Goal: Information Seeking & Learning: Understand process/instructions

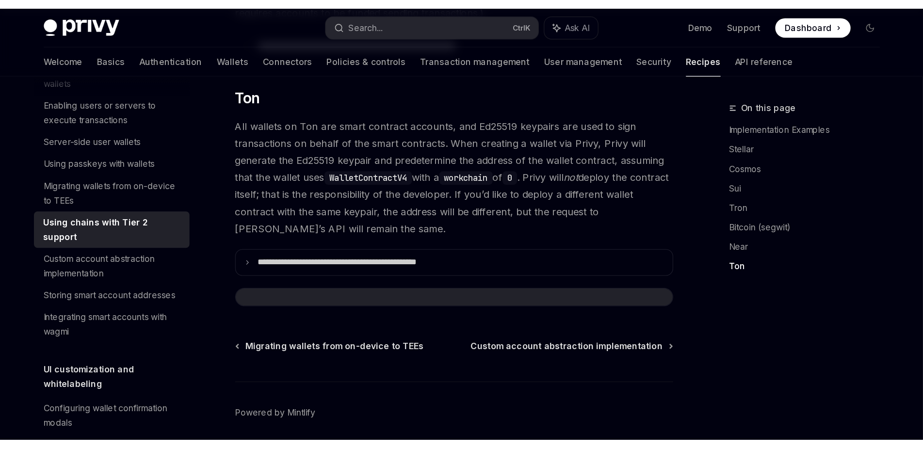
scroll to position [1001, 0]
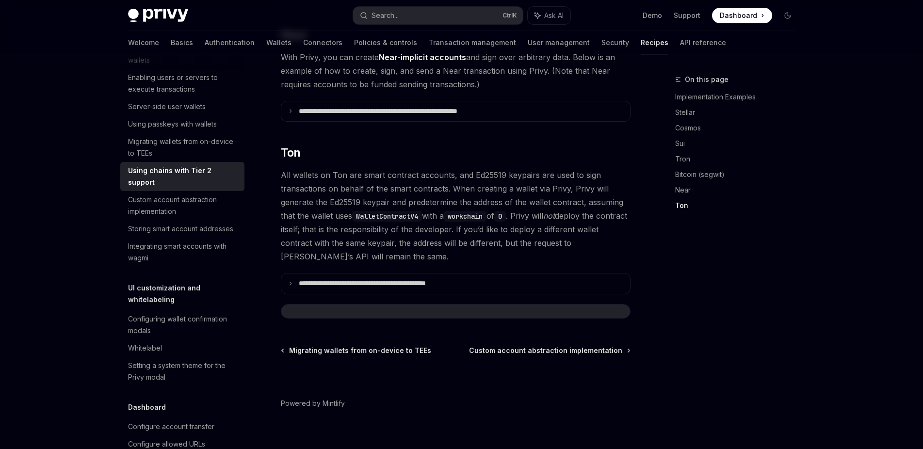
type textarea "*"
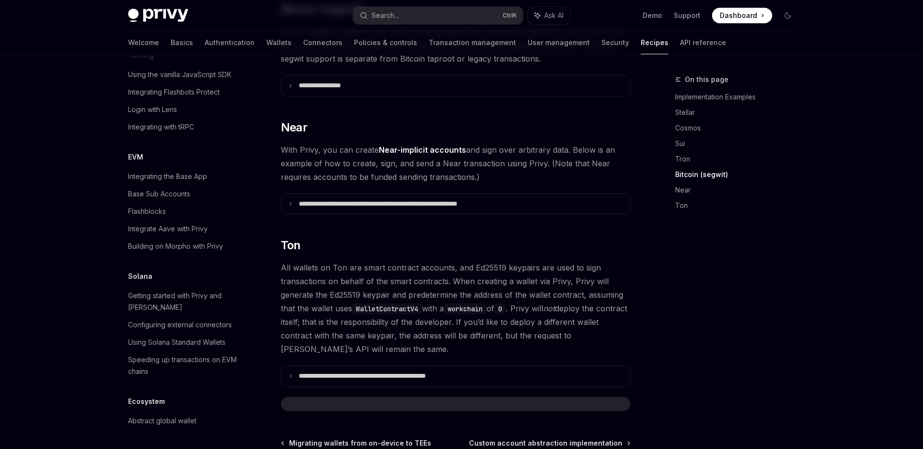
scroll to position [940, 0]
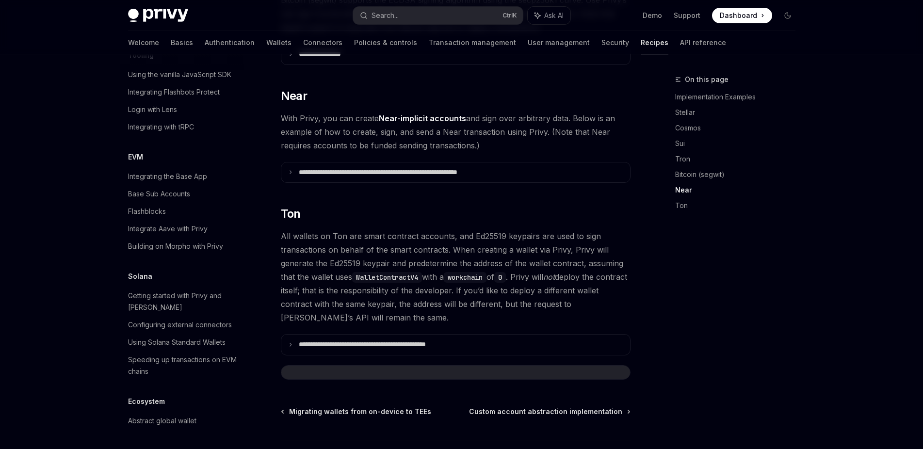
click at [477, 272] on code "workchain" at bounding box center [465, 277] width 43 height 11
click at [392, 279] on span "All wallets on Ton are smart contract accounts, and Ed25519 keypairs are used t…" at bounding box center [456, 276] width 350 height 95
click at [471, 280] on span "All wallets on Ton are smart contract accounts, and Ed25519 keypairs are used t…" at bounding box center [456, 276] width 350 height 95
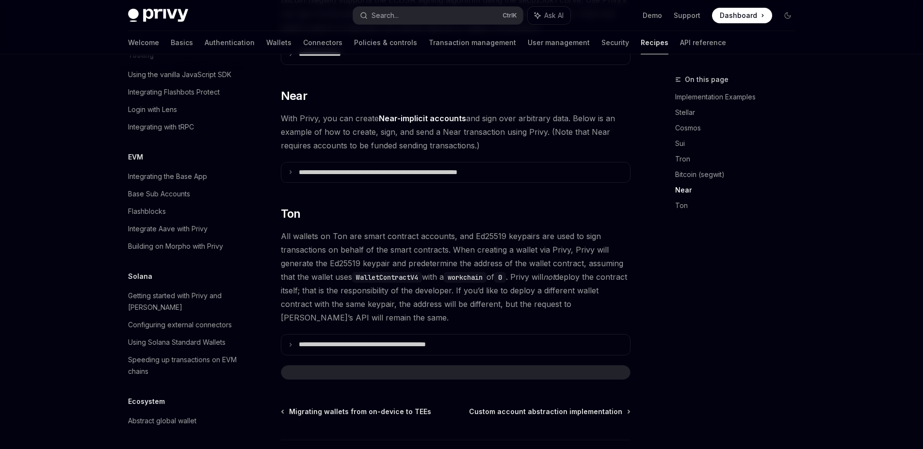
click at [298, 291] on span "All wallets on Ton are smart contract accounts, and Ed25519 keypairs are used t…" at bounding box center [456, 276] width 350 height 95
click at [378, 291] on span "All wallets on Ton are smart contract accounts, and Ed25519 keypairs are used t…" at bounding box center [456, 276] width 350 height 95
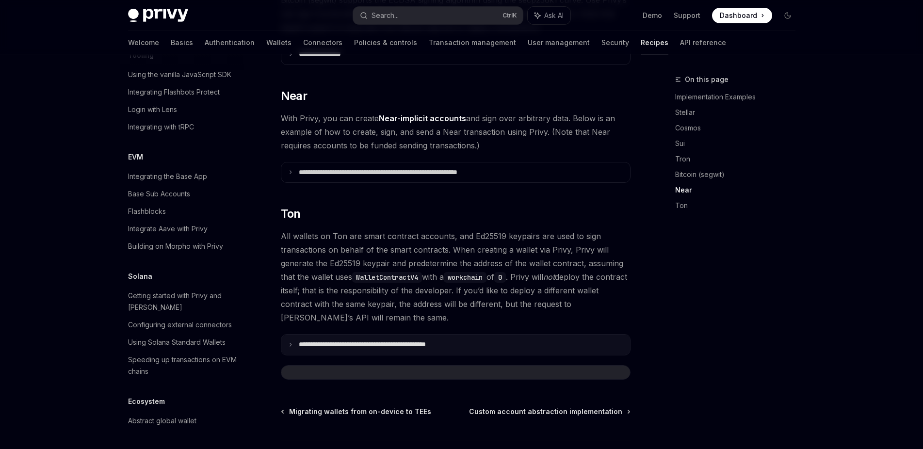
click at [291, 342] on icon at bounding box center [290, 344] width 5 height 5
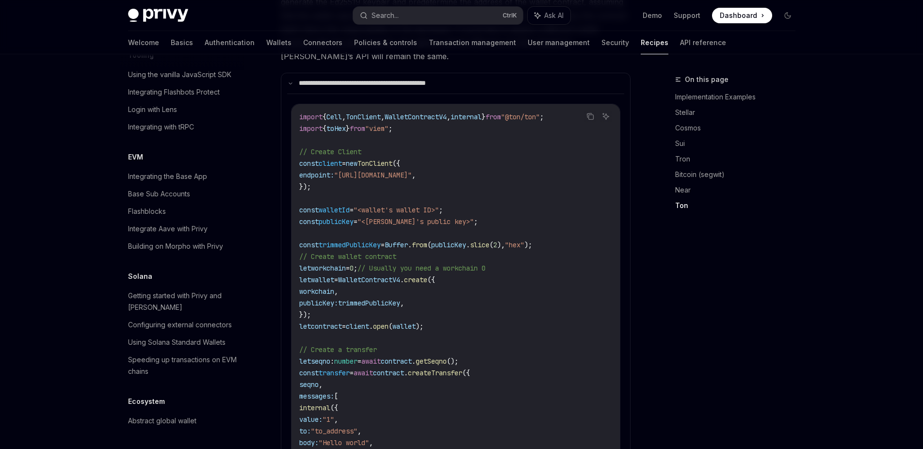
scroll to position [1088, 0]
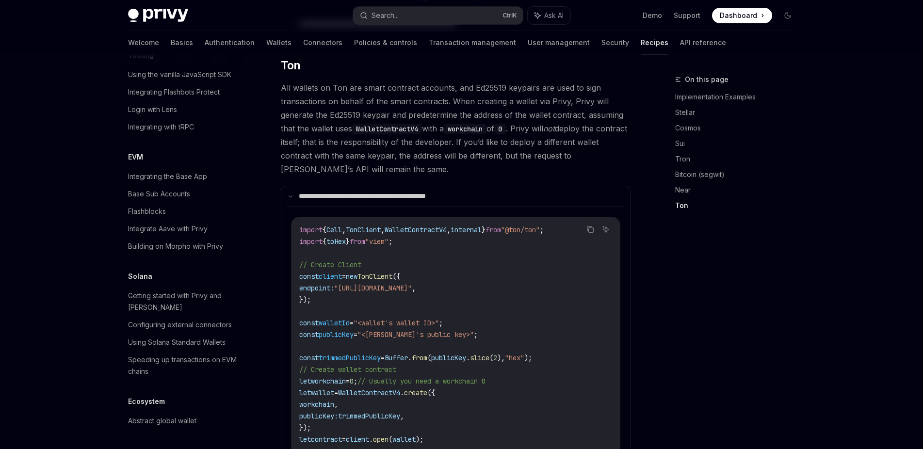
click at [385, 224] on code "import { Cell , TonClient , WalletContractV4 , internal } from "@ton/ton" ; imp…" at bounding box center [466, 439] width 334 height 431
click at [425, 226] on span "WalletContractV4" at bounding box center [416, 230] width 62 height 9
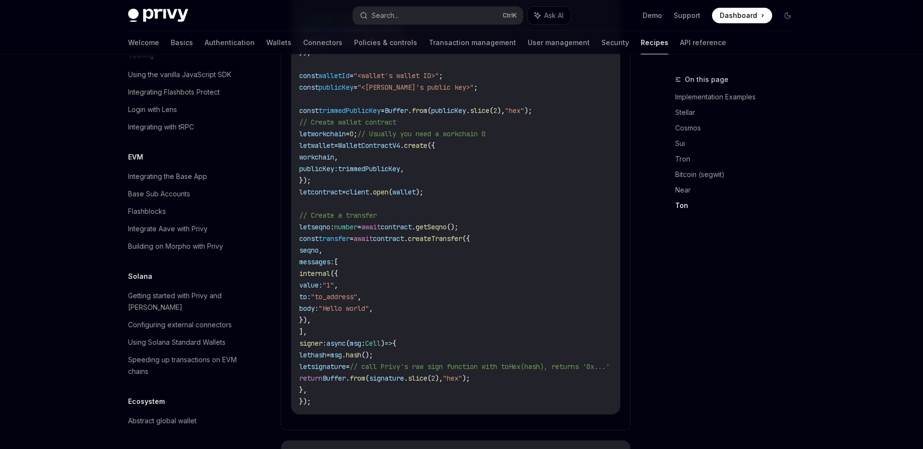
scroll to position [1476, 0]
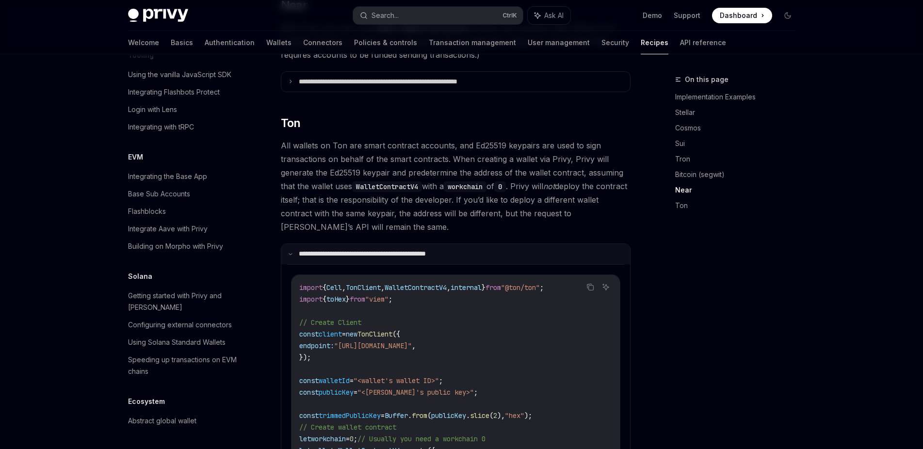
click at [298, 244] on summary "**********" at bounding box center [455, 254] width 349 height 20
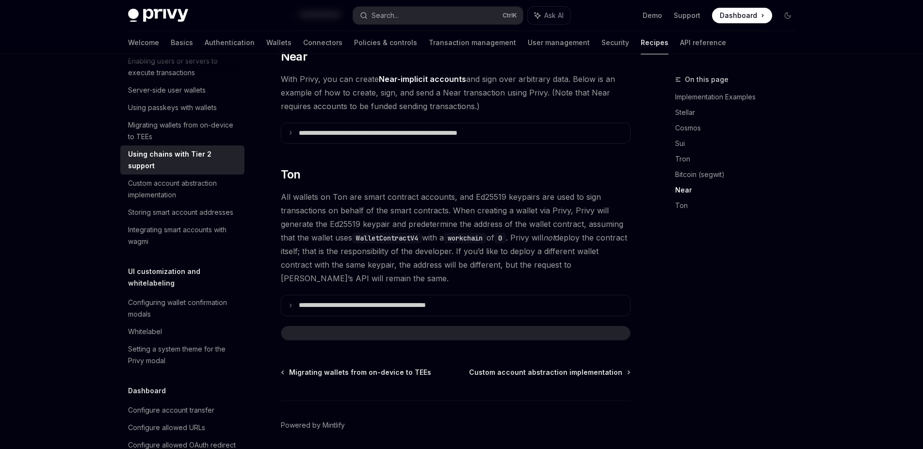
scroll to position [989, 0]
